Goal: Leave review/rating: Share an evaluation or opinion about a product, service, or content

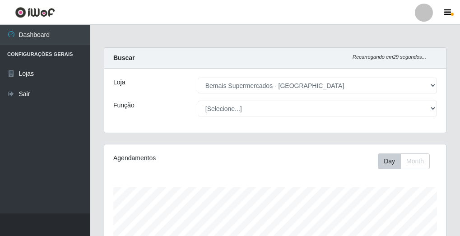
select select "249"
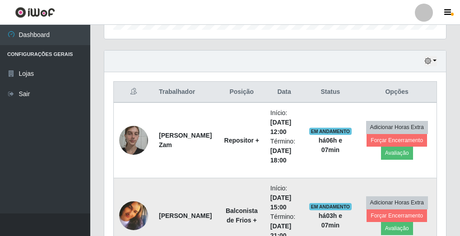
scroll to position [187, 342]
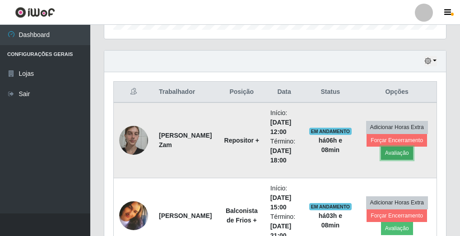
click at [407, 151] on button "Avaliação" at bounding box center [397, 153] width 32 height 13
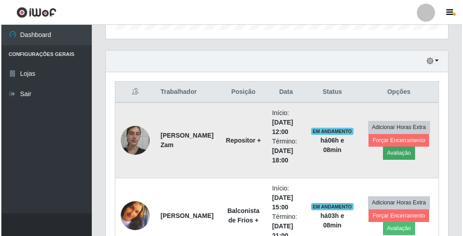
scroll to position [187, 337]
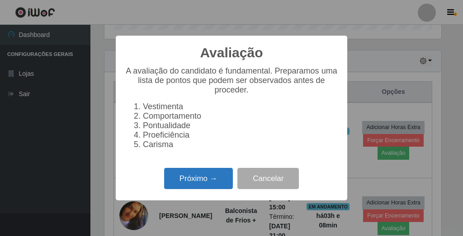
click at [197, 176] on button "Próximo →" at bounding box center [198, 178] width 69 height 21
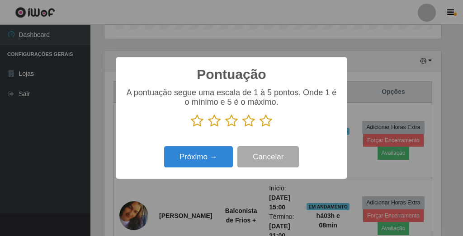
click at [265, 118] on icon at bounding box center [265, 121] width 13 height 14
click at [259, 128] on input "radio" at bounding box center [259, 128] width 0 height 0
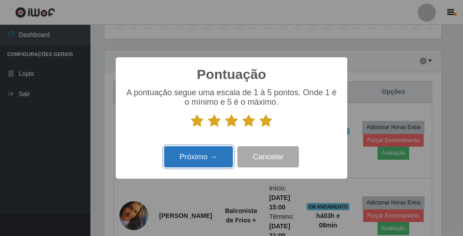
click at [213, 156] on button "Próximo →" at bounding box center [198, 156] width 69 height 21
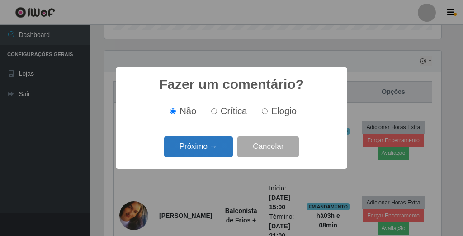
click at [206, 150] on button "Próximo →" at bounding box center [198, 146] width 69 height 21
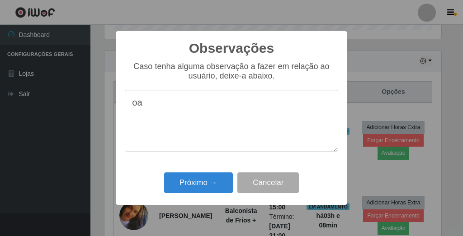
type textarea "a"
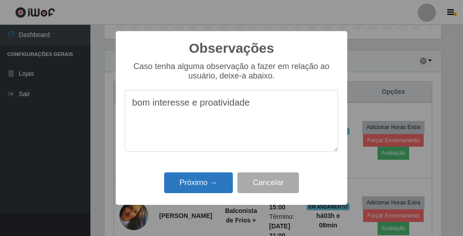
type textarea "bom interesse e proatividade"
click at [203, 183] on button "Próximo →" at bounding box center [198, 183] width 69 height 21
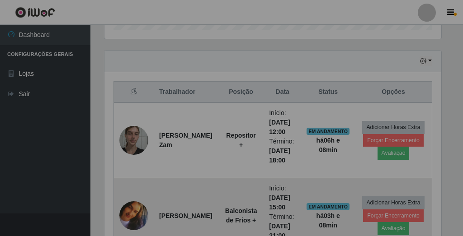
scroll to position [187, 342]
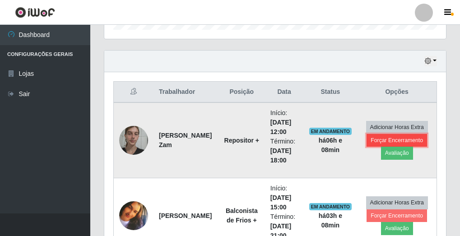
click at [407, 140] on button "Forçar Encerramento" at bounding box center [397, 140] width 61 height 13
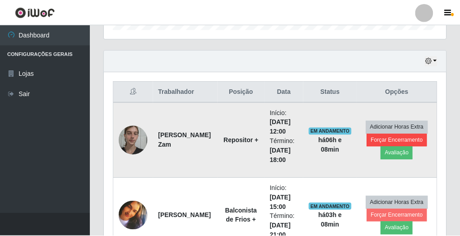
scroll to position [187, 337]
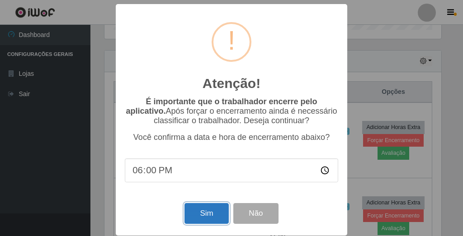
click at [201, 222] on button "Sim" at bounding box center [206, 213] width 44 height 21
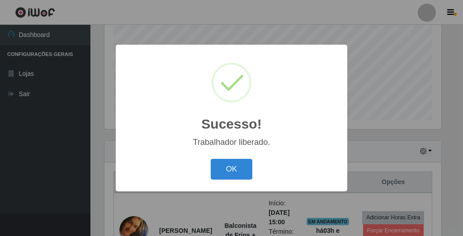
click at [211, 159] on button "OK" at bounding box center [232, 169] width 42 height 21
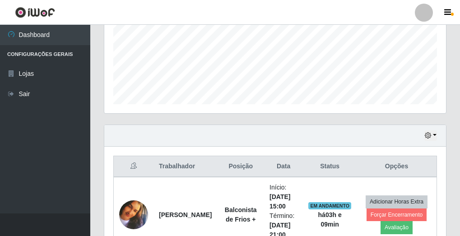
scroll to position [38, 0]
